Goal: Check status: Check status

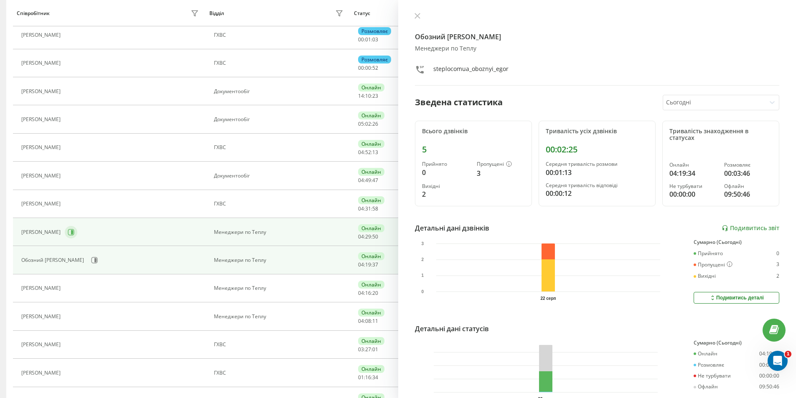
scroll to position [209, 0]
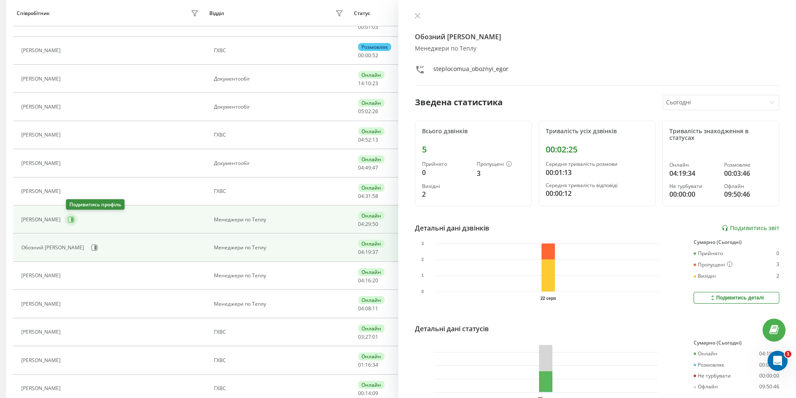
click at [73, 224] on button at bounding box center [71, 219] width 13 height 13
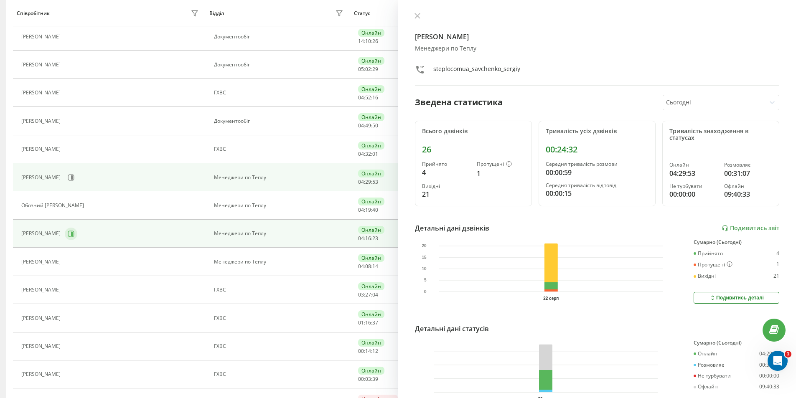
scroll to position [292, 0]
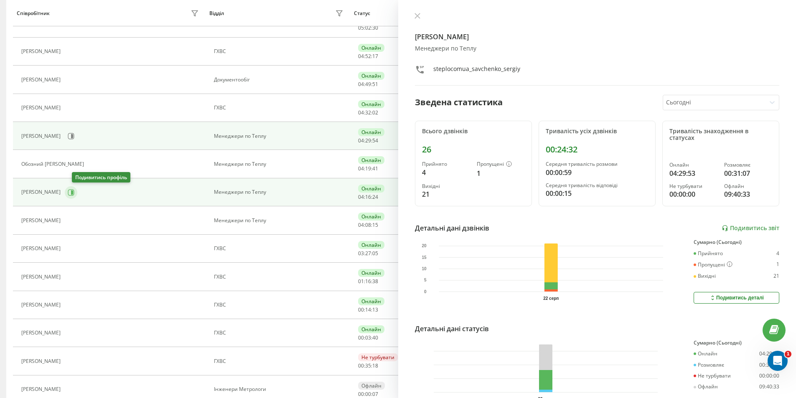
click at [77, 193] on button at bounding box center [71, 192] width 13 height 13
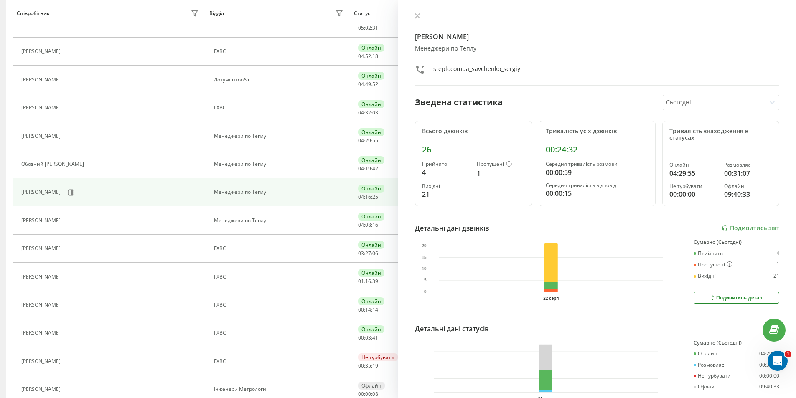
click at [84, 191] on div "[PERSON_NAME]" at bounding box center [111, 192] width 180 height 14
click at [77, 191] on button at bounding box center [71, 192] width 13 height 13
